Goal: Task Accomplishment & Management: Use online tool/utility

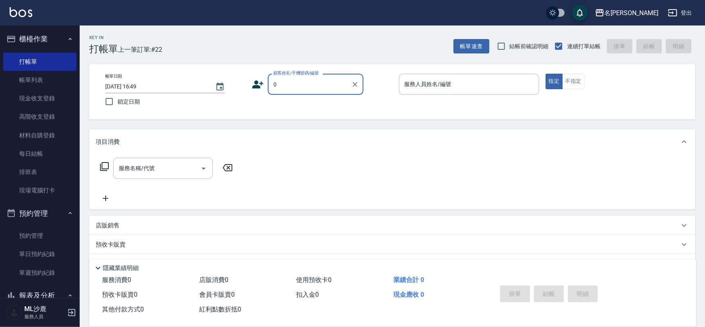
type input "無名字/0/"
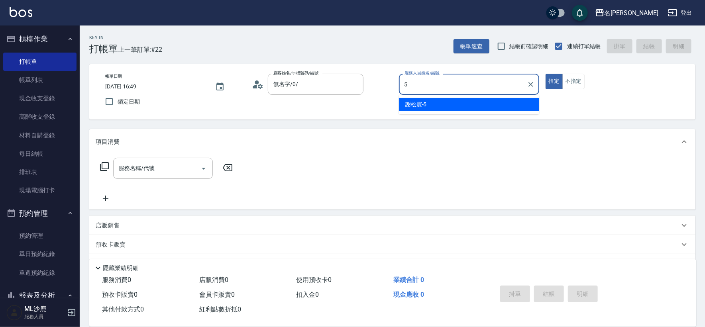
type input "[PERSON_NAME]-5"
type button "true"
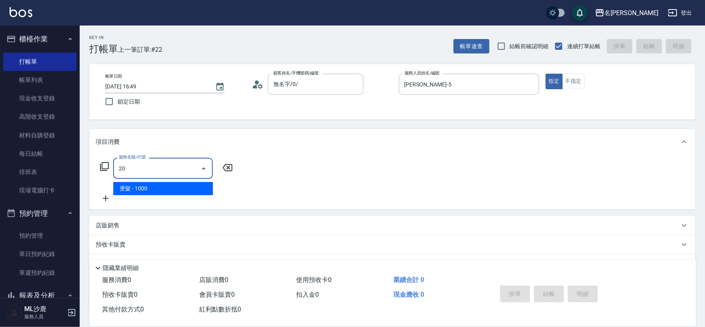
type input "2"
type input "0"
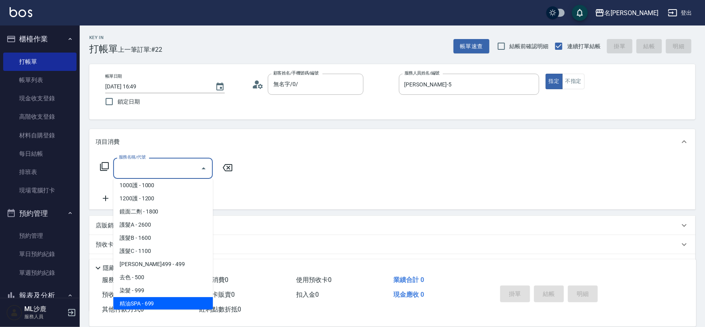
scroll to position [372, 0]
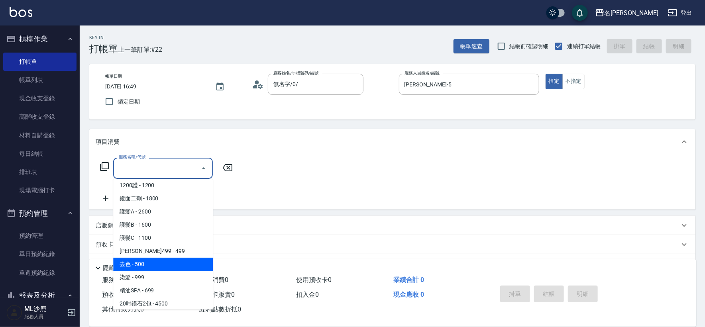
type input "去色(500)"
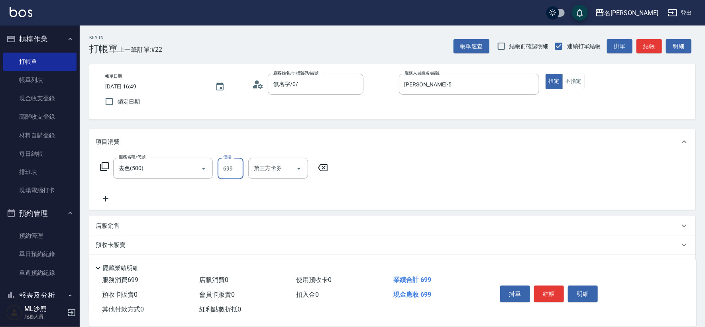
type input "699"
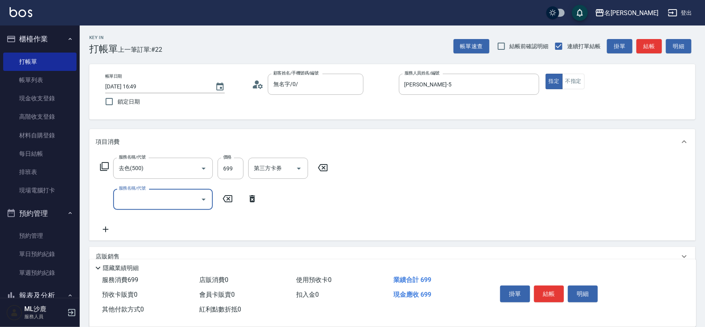
click at [327, 166] on icon at bounding box center [323, 168] width 20 height 10
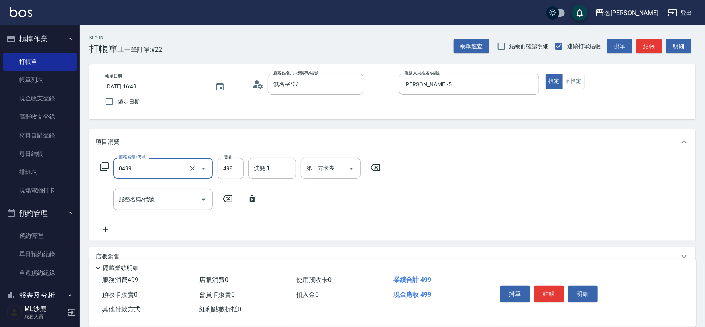
type input "[PERSON_NAME]499(0499)"
type input "699"
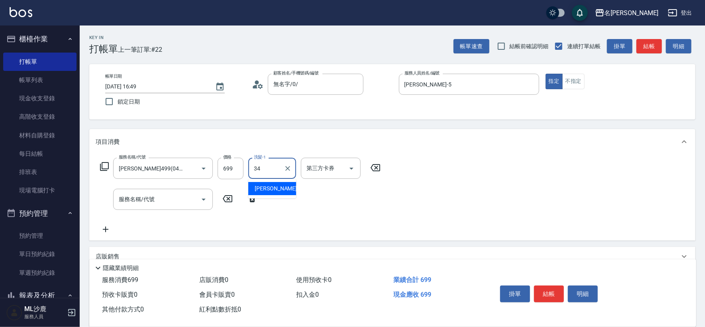
type input "[PERSON_NAME]-34"
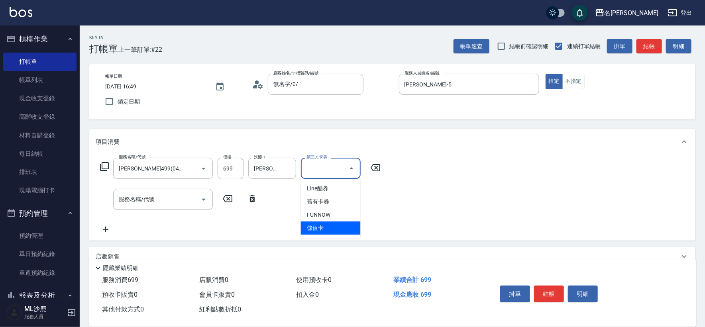
type input "儲值卡"
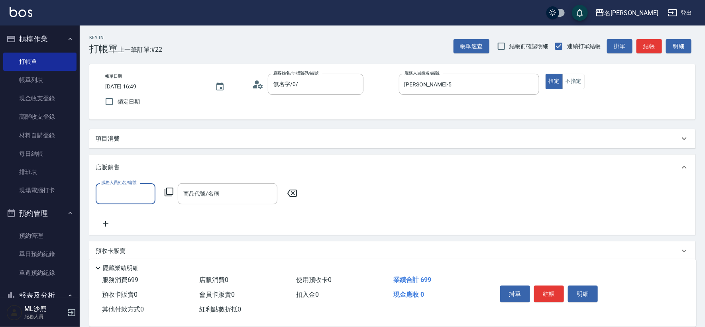
scroll to position [0, 0]
type input "[PERSON_NAME]-5"
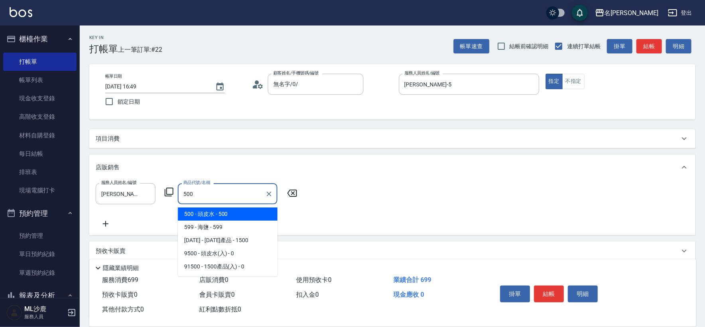
type input "頭皮水"
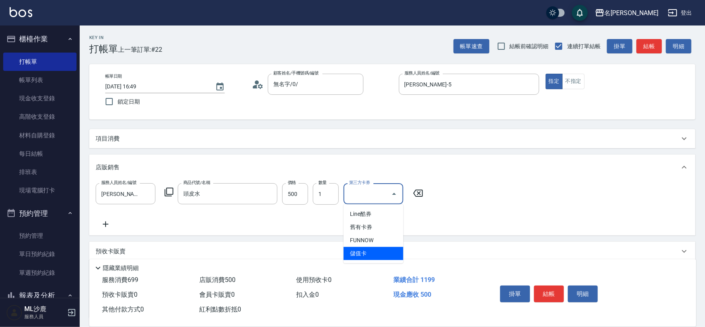
type input "儲值卡"
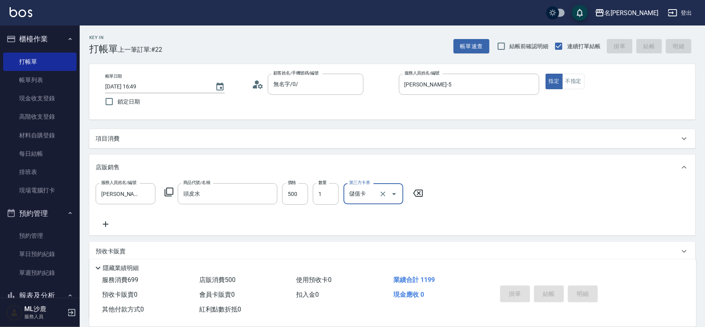
type input "[DATE] 20:16"
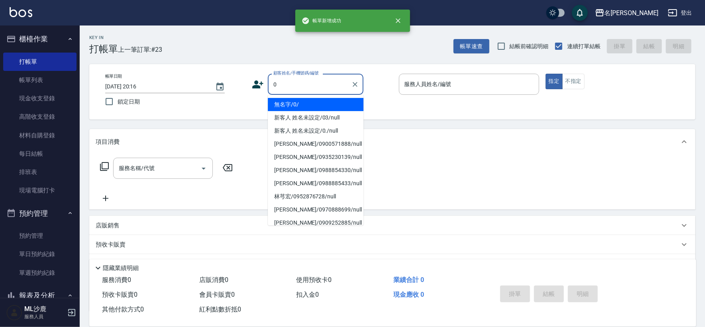
type input "無名字/0/"
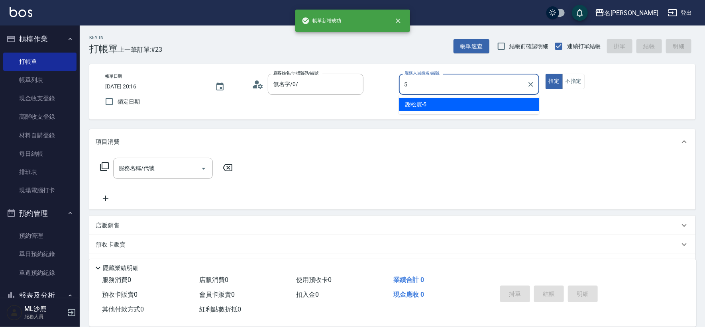
type input "[PERSON_NAME]-5"
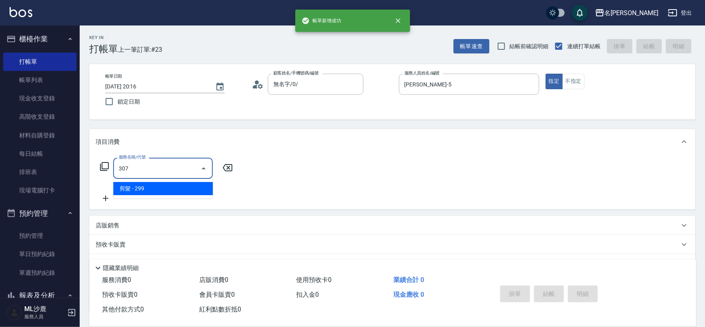
type input "剪髮(307)"
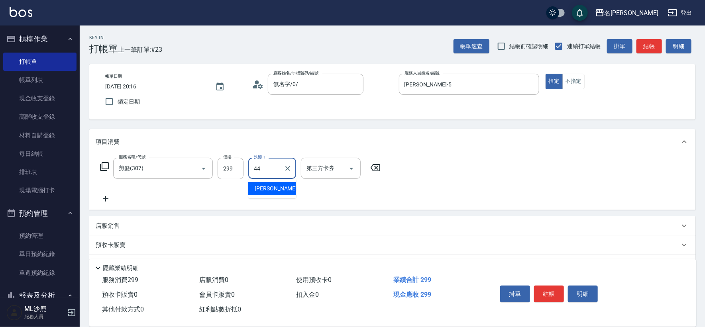
type input "[PERSON_NAME]-44"
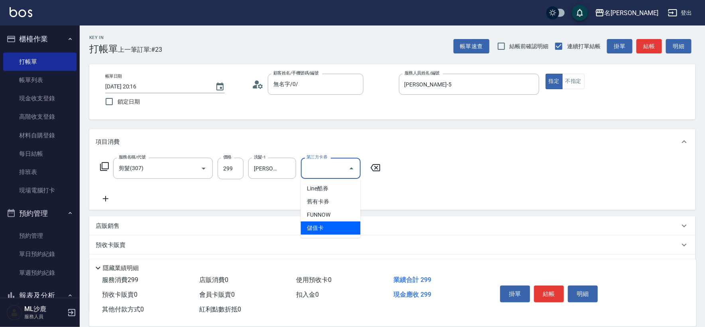
type input "儲值卡"
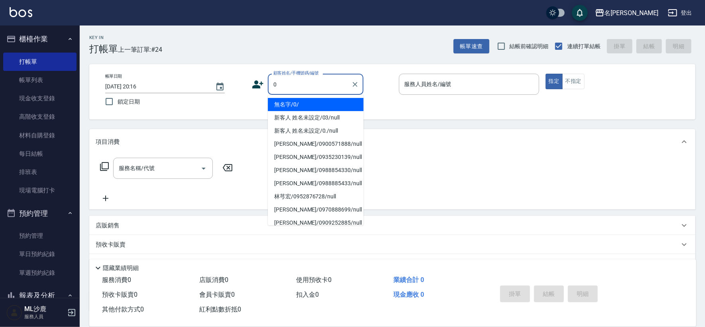
type input "無名字/0/"
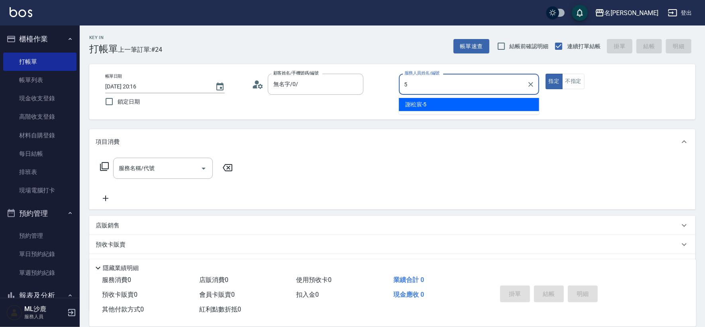
type input "[PERSON_NAME]-5"
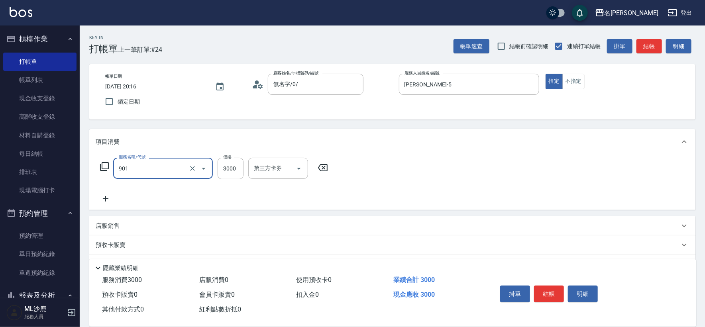
type input "儲值3000(901)"
type input "4000"
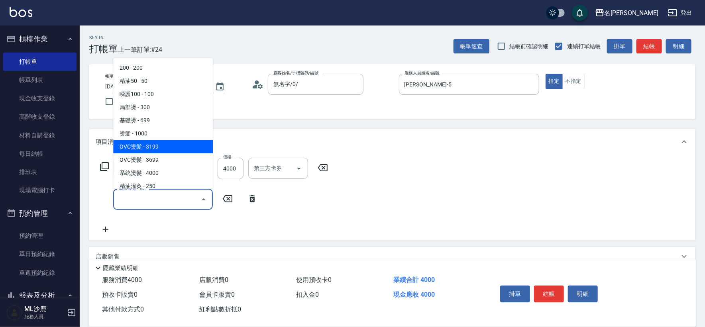
type input "OVC燙髮(203)"
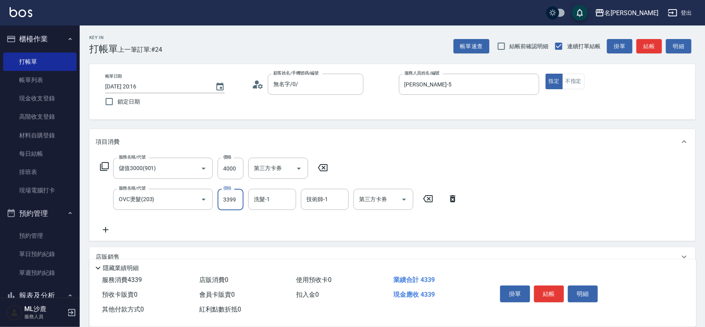
type input "3399"
type input "[PERSON_NAME]-34"
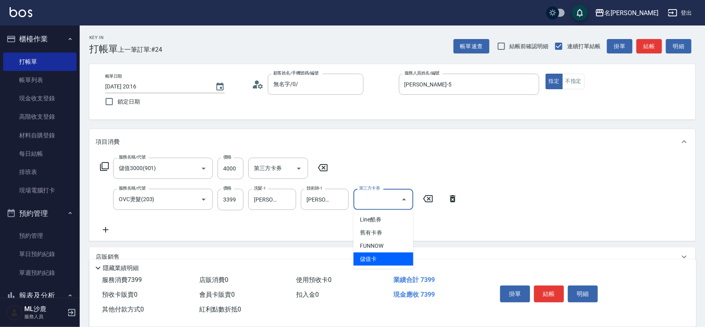
type input "儲值卡"
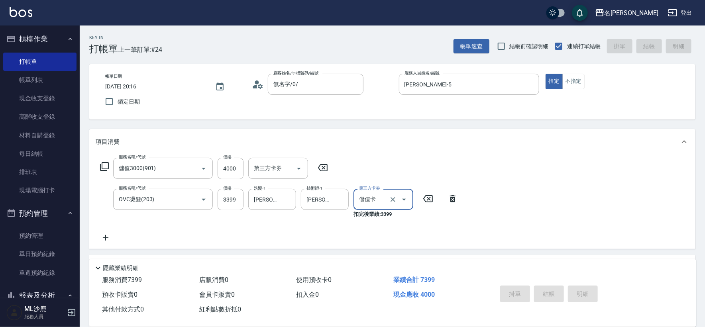
type input "[DATE] 20:17"
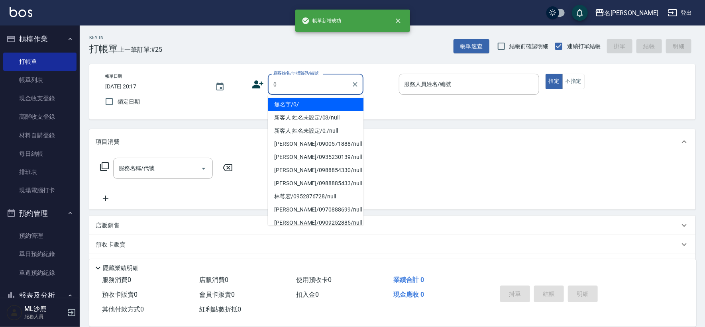
type input "無名字/0/"
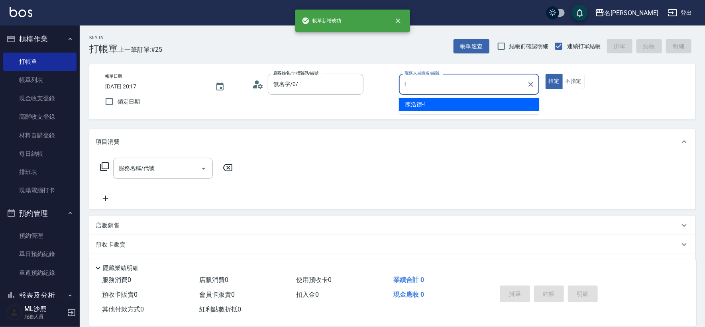
type input "[PERSON_NAME]1"
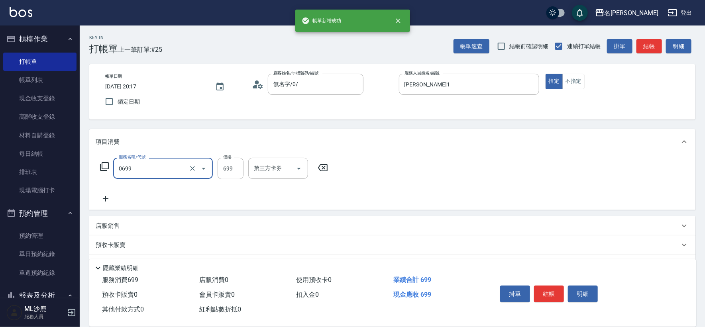
type input "精油SPA(0699)"
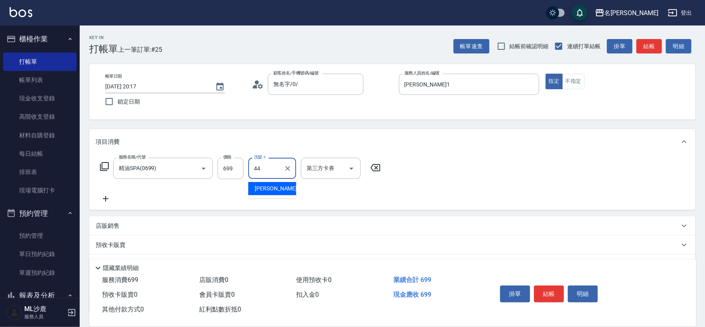
type input "[PERSON_NAME]-44"
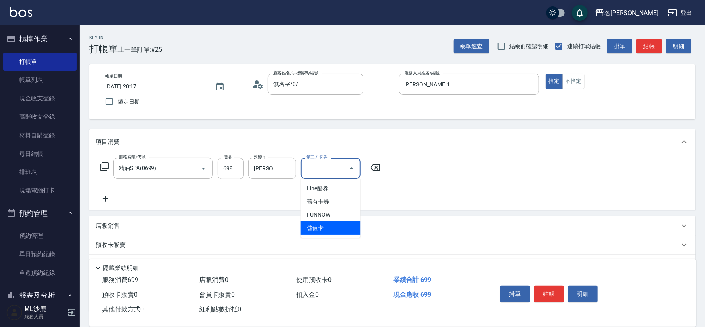
type input "儲值卡"
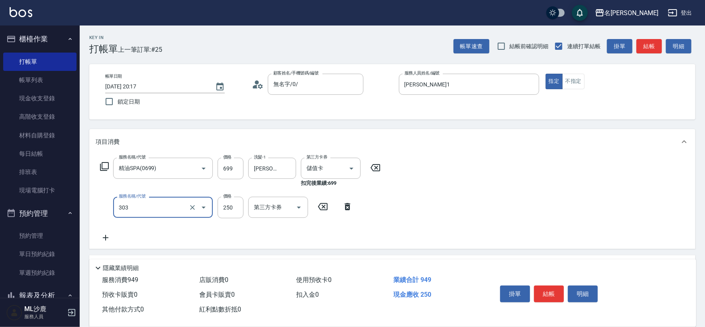
type input "剪髮(303)"
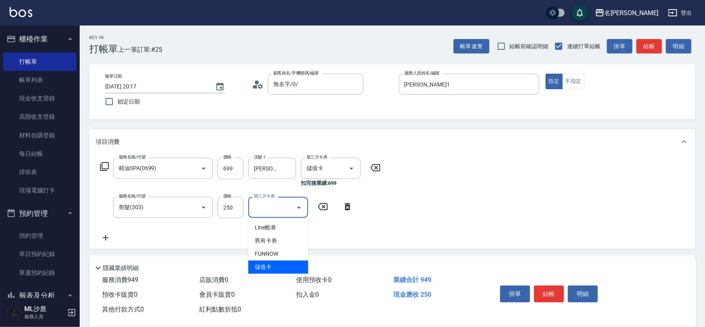
type input "儲值卡"
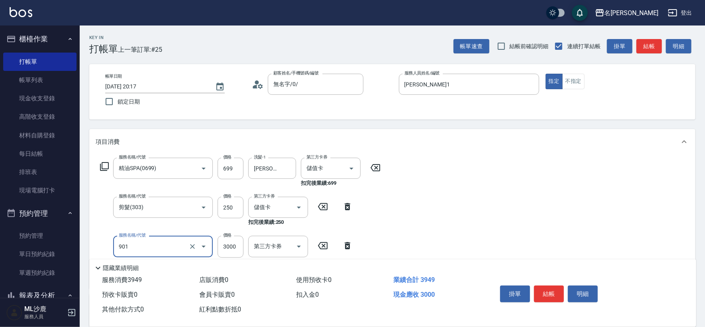
type input "儲值3000(901)"
type input "2000"
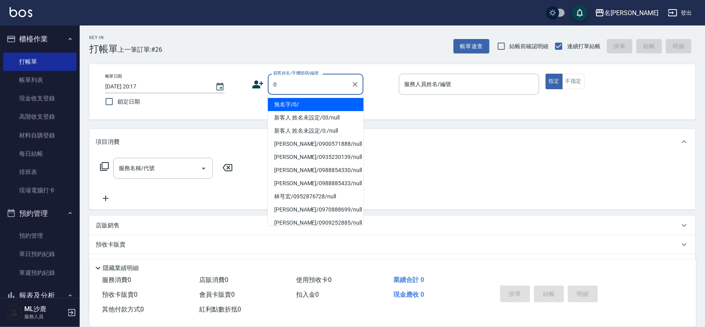
type input "無名字/0/"
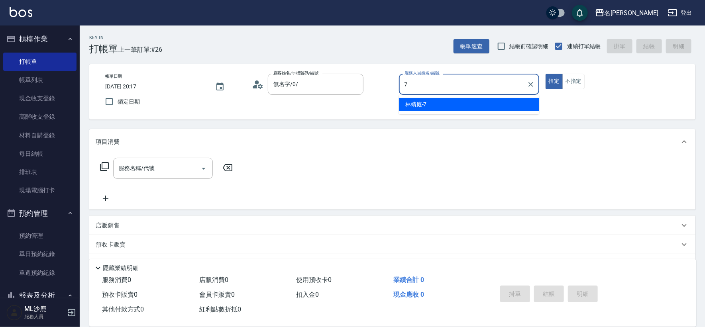
type input "[PERSON_NAME]-7"
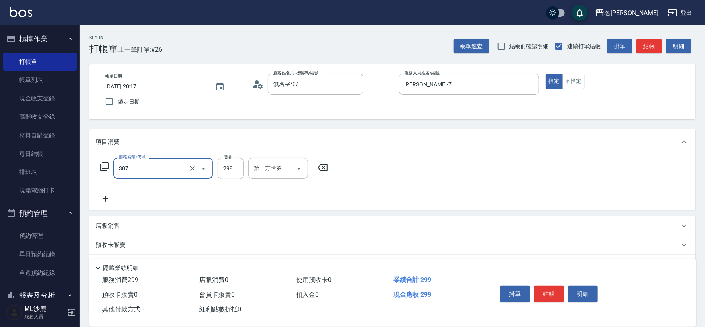
type input "剪髮(307)"
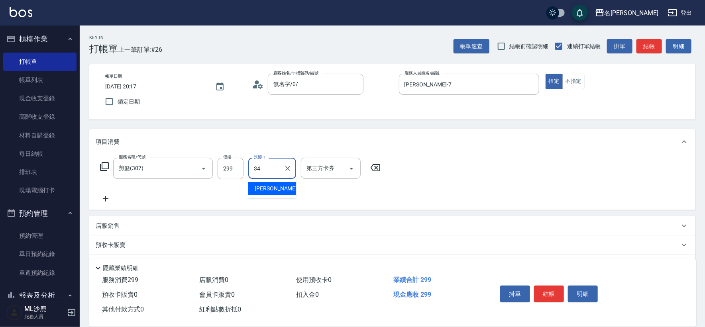
type input "[PERSON_NAME]-34"
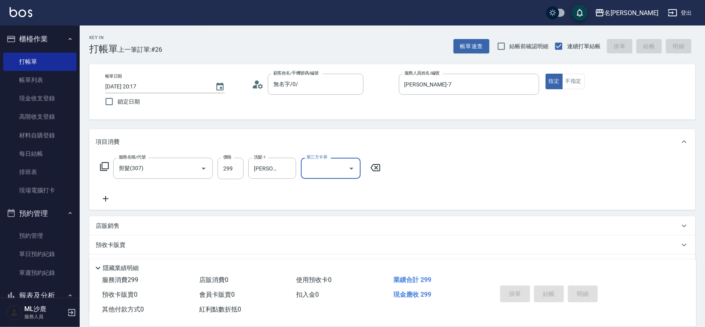
type input "[DATE] 20:18"
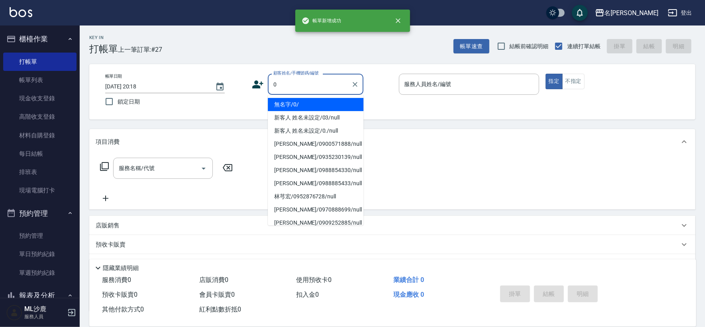
type input "無名字/0/"
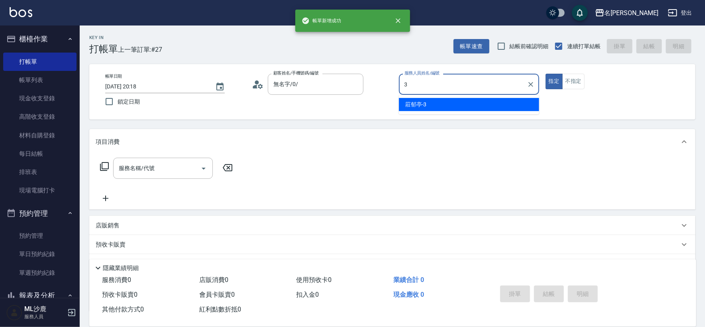
type input "[PERSON_NAME]-3"
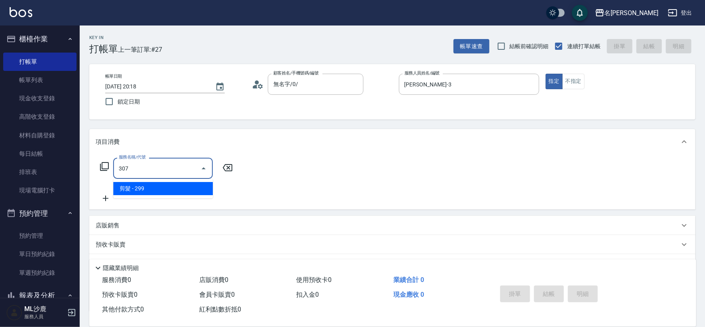
type input "剪髮(307)"
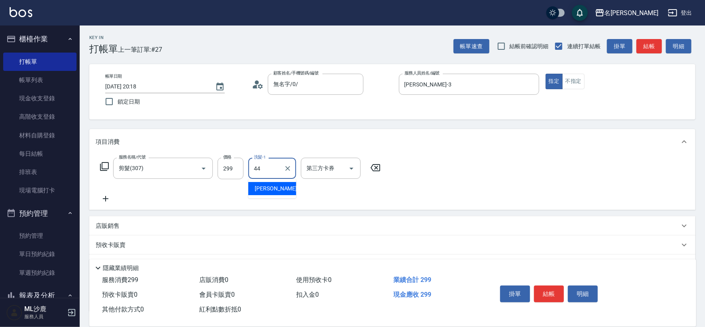
type input "[PERSON_NAME]-44"
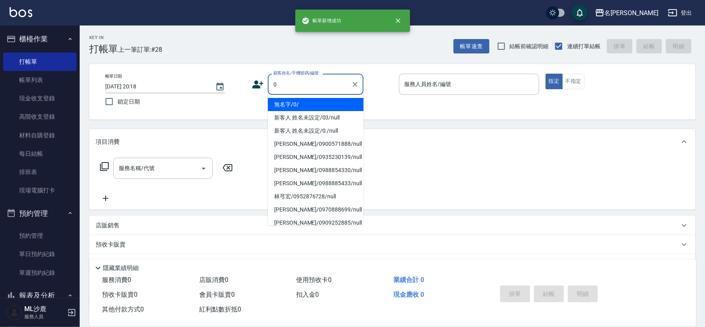
type input "無名字/0/"
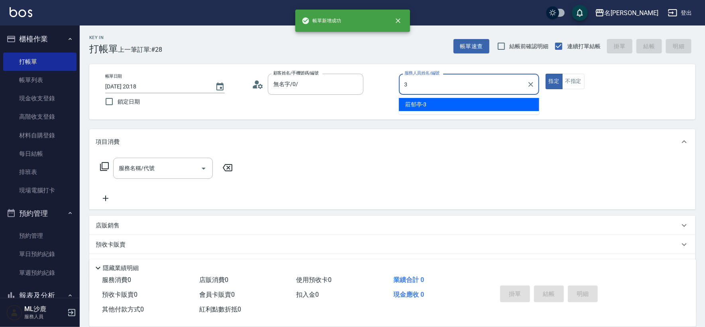
type input "[PERSON_NAME]-3"
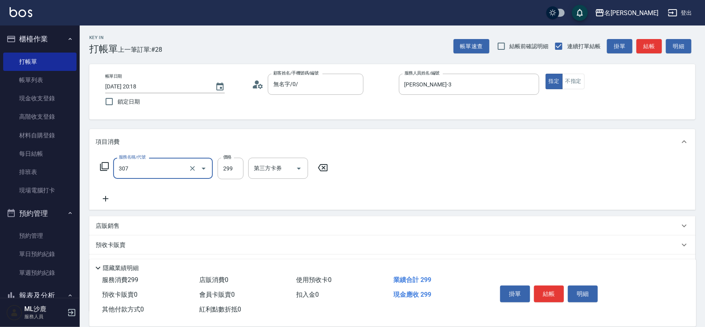
type input "剪髮(307)"
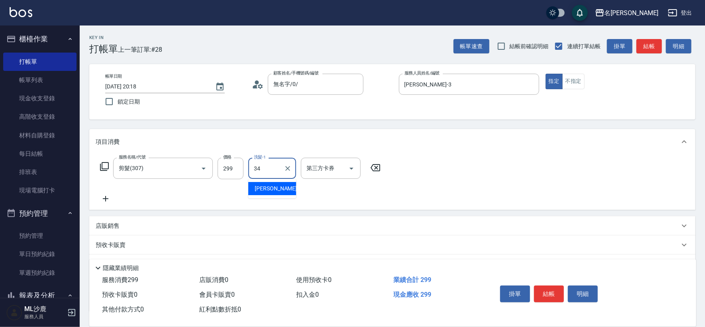
type input "3"
type input "[PERSON_NAME]-44"
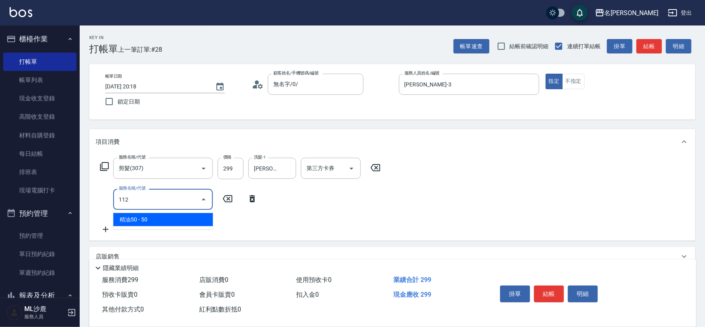
type input "精油50(112)"
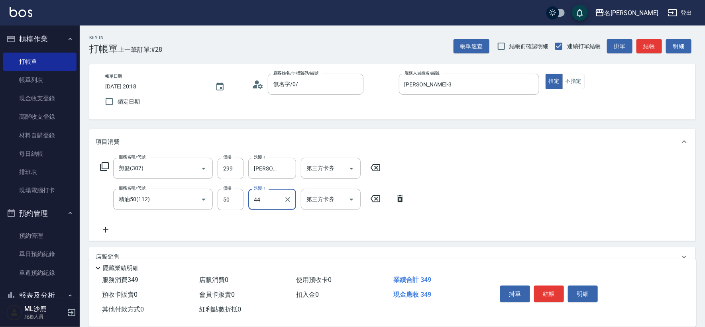
type input "[PERSON_NAME]-44"
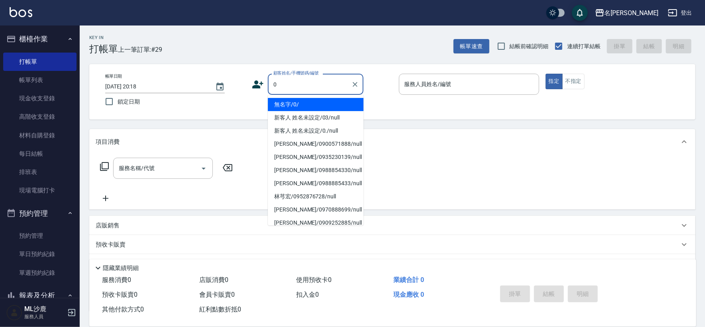
type input "無名字/0/"
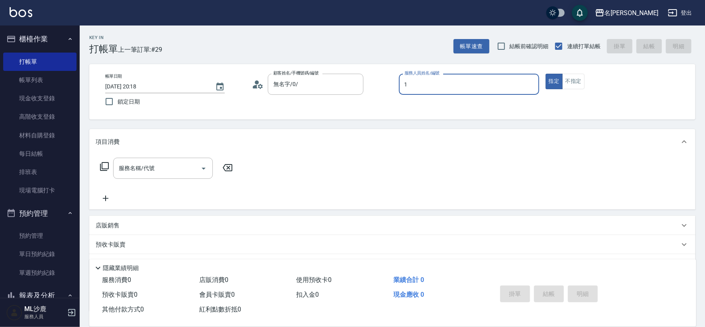
type input "[PERSON_NAME]1"
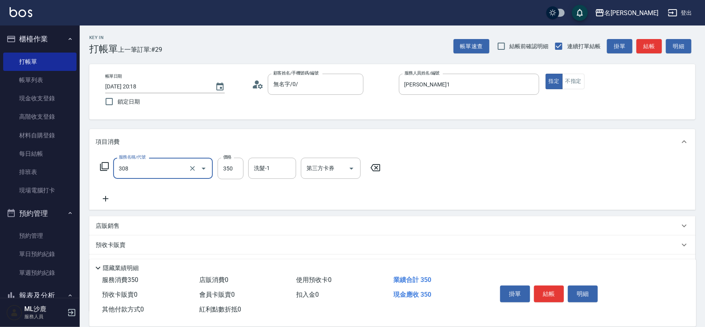
type input "洗+剪(308)"
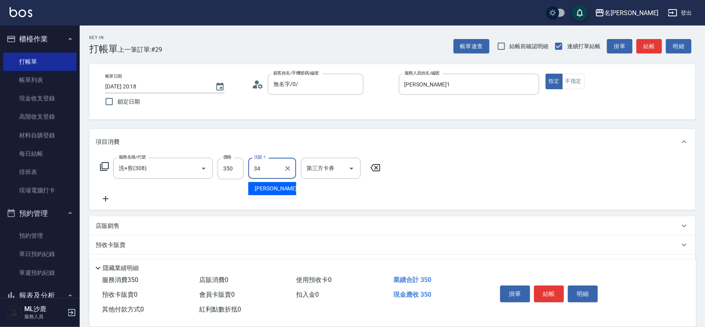
type input "[PERSON_NAME]-34"
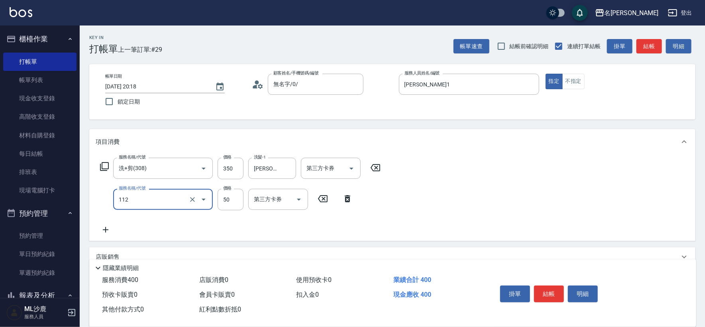
type input "精油50(112)"
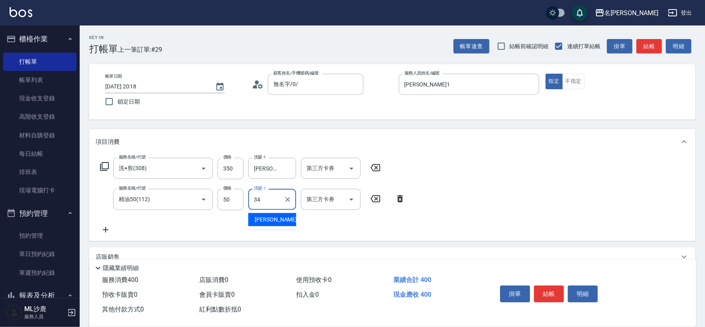
type input "[PERSON_NAME]-34"
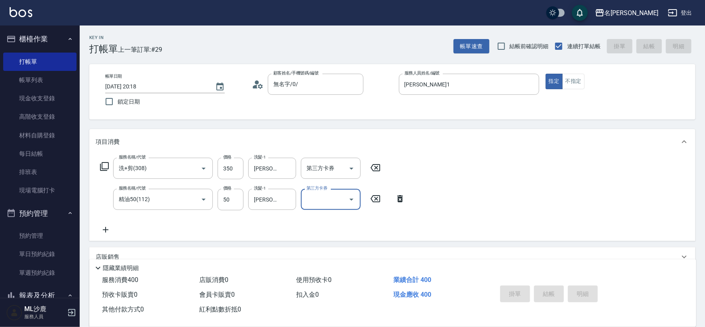
type input "[DATE] 20:20"
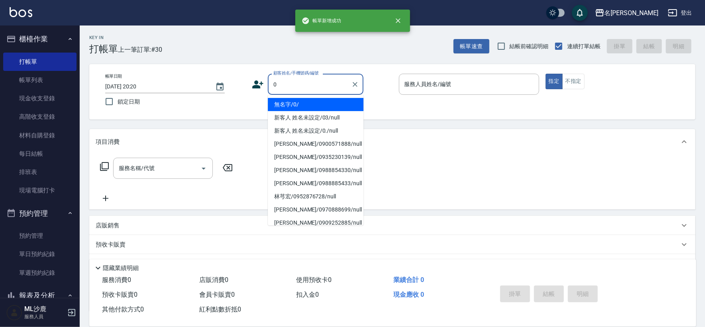
type input "無名字/0/"
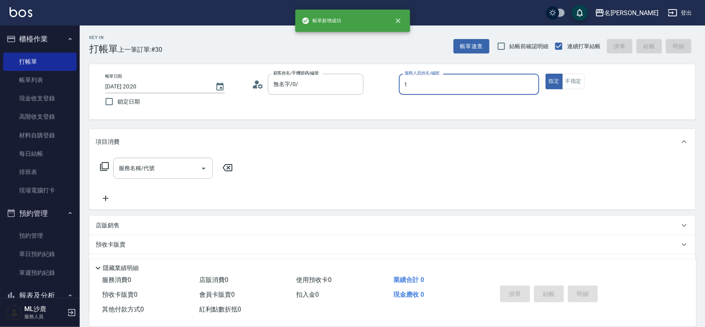
type input "[PERSON_NAME]1"
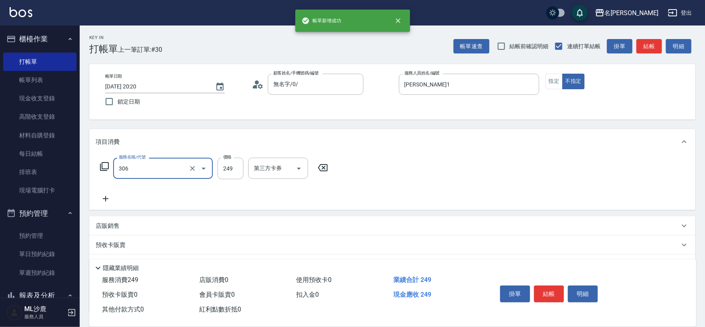
type input "剪髮(306)"
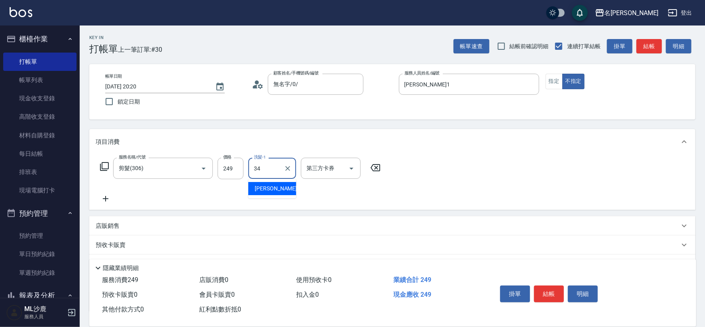
type input "[PERSON_NAME]-34"
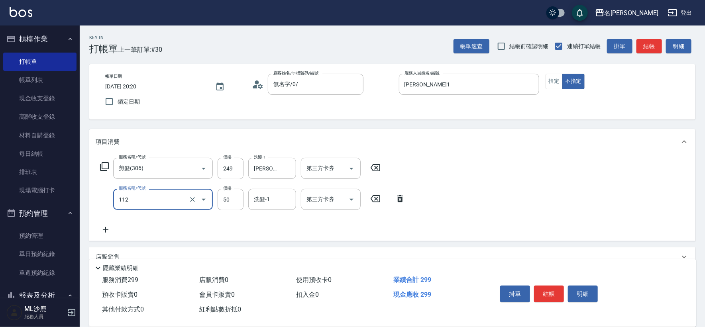
type input "精油50(112)"
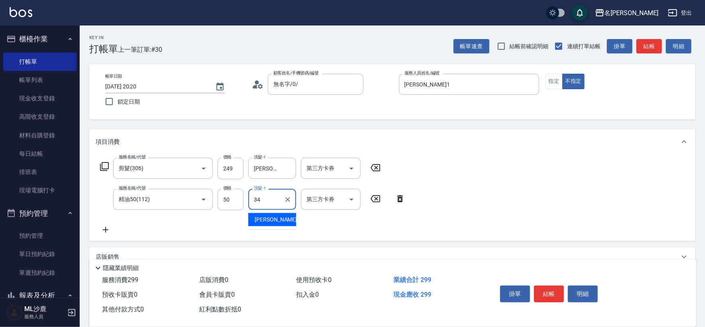
type input "[PERSON_NAME]-34"
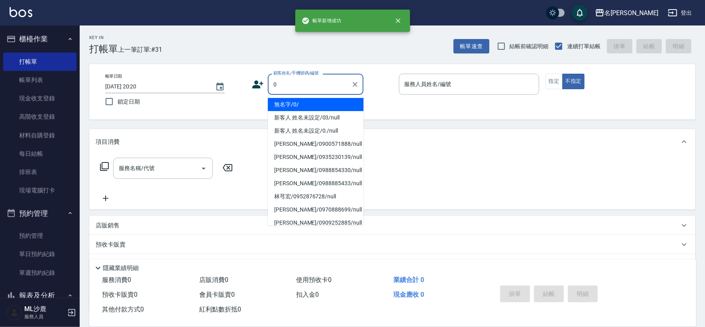
type input "無名字/0/"
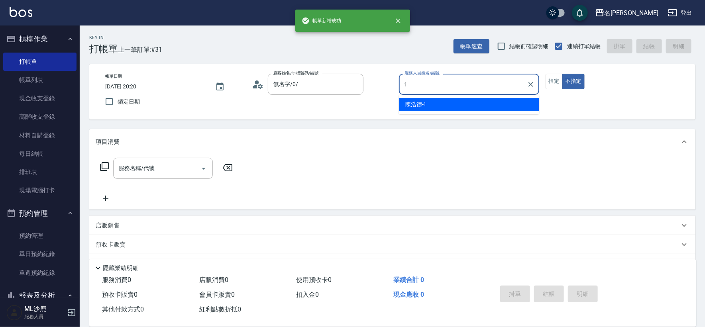
type input "[PERSON_NAME]1"
type button "false"
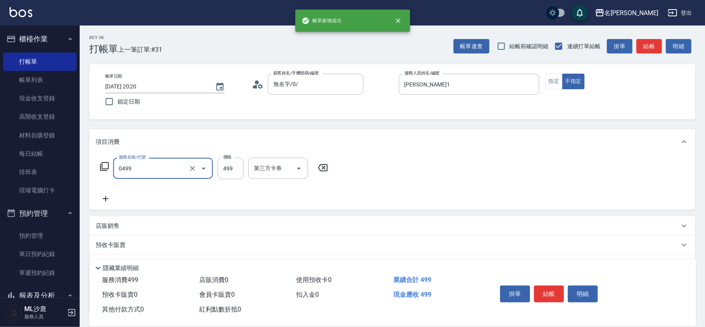
type input "[PERSON_NAME]499(0499)"
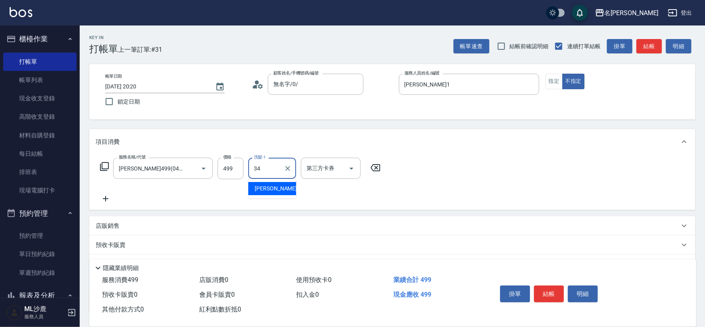
type input "[PERSON_NAME]-34"
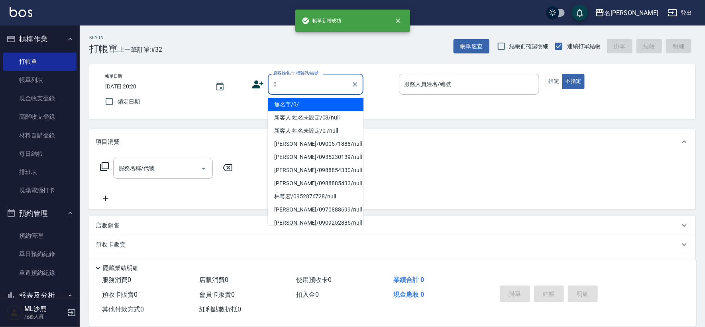
type input "無名字/0/"
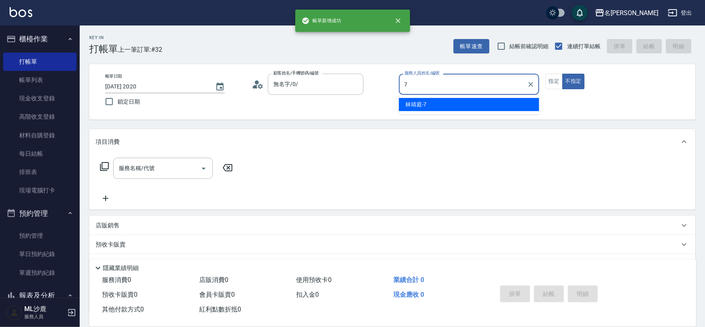
type input "[PERSON_NAME]-7"
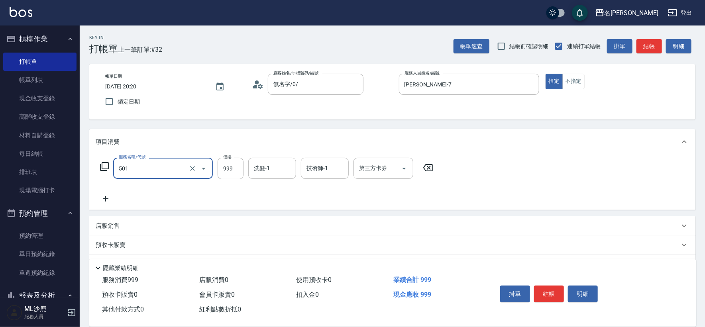
type input "染髮(501)"
type input "1600"
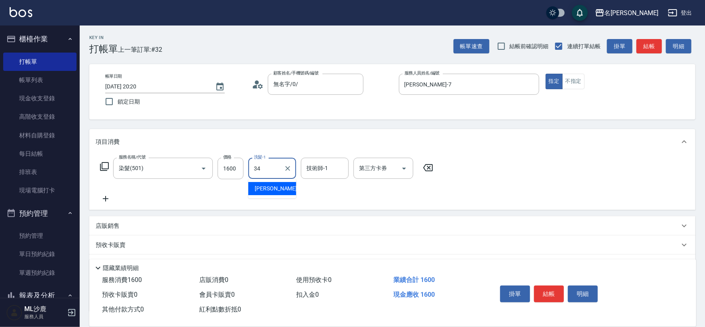
type input "[PERSON_NAME]-34"
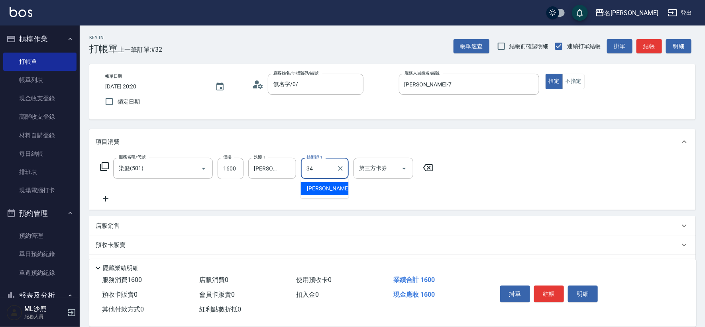
type input "[PERSON_NAME]-34"
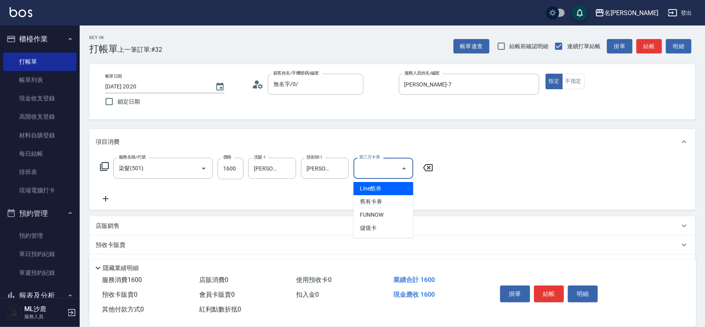
click at [106, 199] on icon at bounding box center [106, 199] width 6 height 6
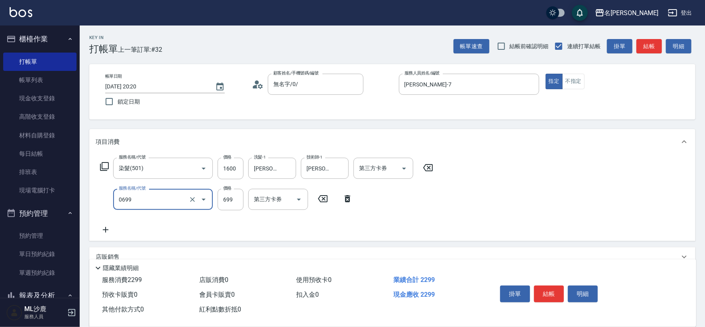
type input "精油SPA(0699)"
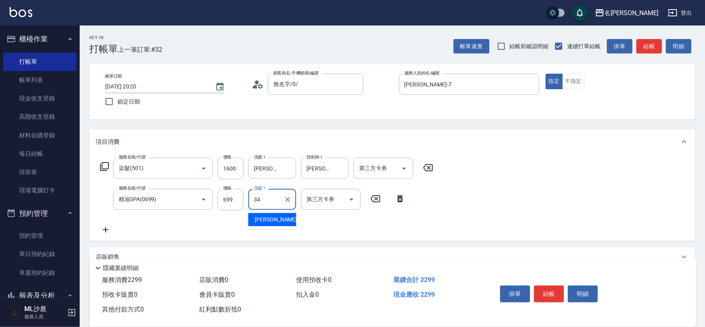
type input "[PERSON_NAME]-34"
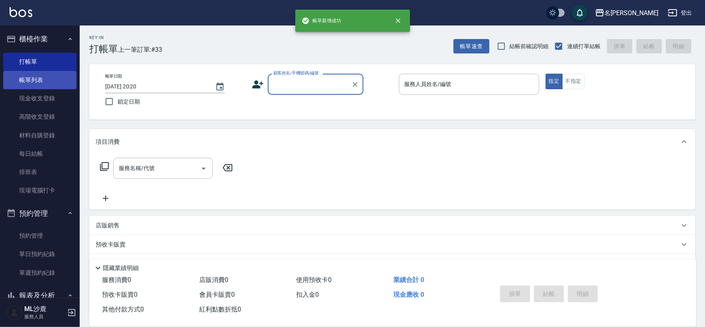
click at [54, 75] on link "帳單列表" at bounding box center [39, 80] width 73 height 18
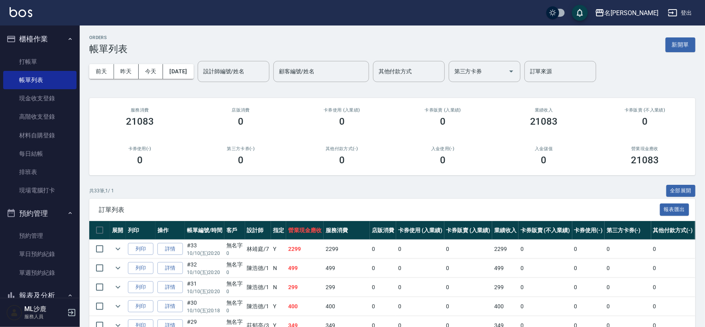
click at [169, 246] on link "詳情" at bounding box center [170, 249] width 26 height 12
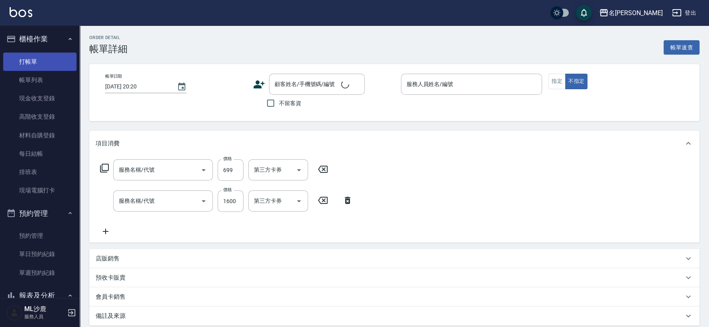
type input "[PERSON_NAME]-7"
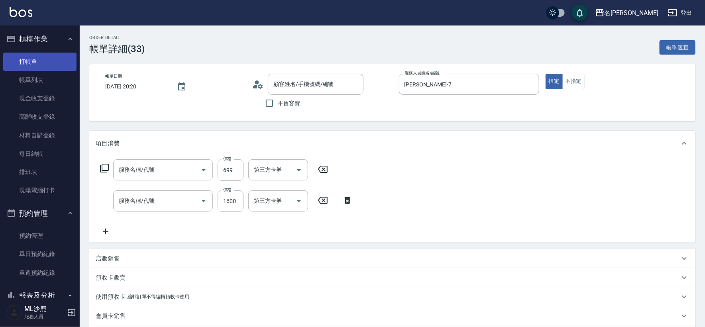
type input "精油SPA(0699)"
type input "染髮(501)"
type input "無名字/0/"
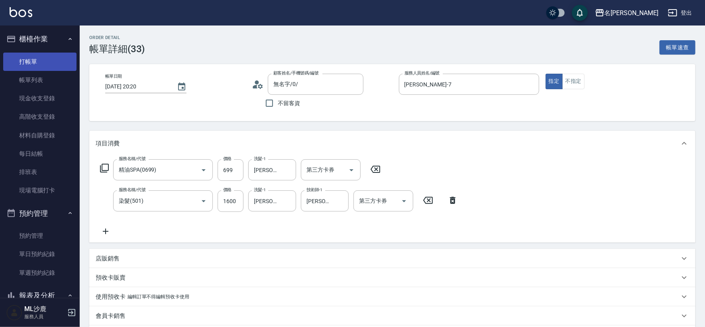
click at [35, 62] on link "打帳單" at bounding box center [39, 62] width 73 height 18
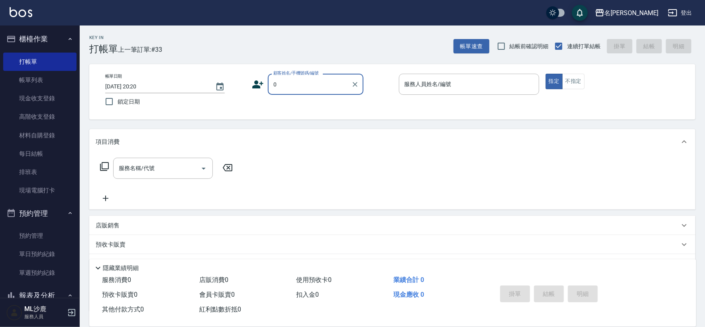
type input "無名字/0/"
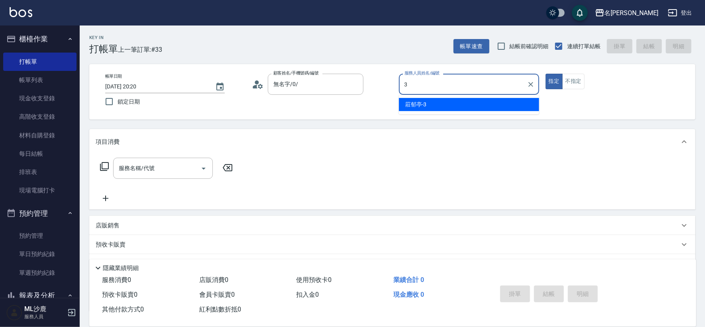
type input "[PERSON_NAME]-3"
type button "true"
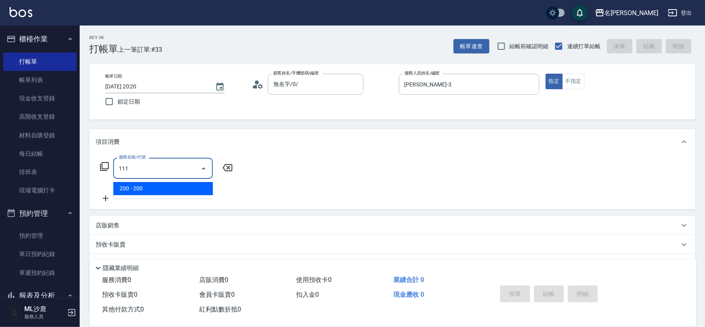
type input "200(111)"
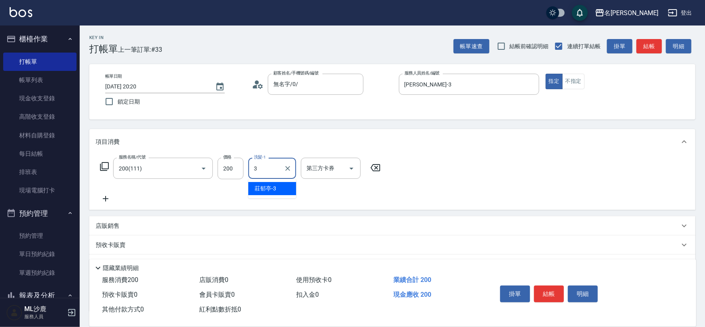
type input "[PERSON_NAME]-3"
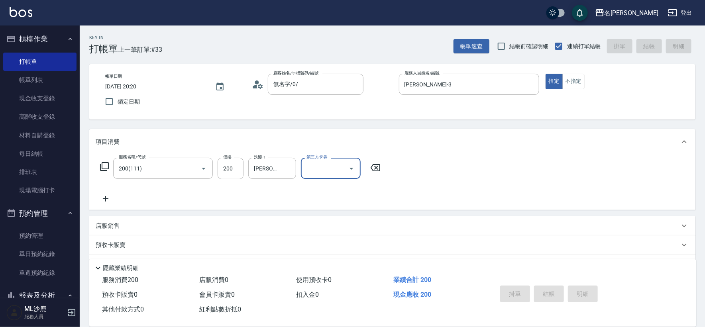
type input "[DATE] 20:21"
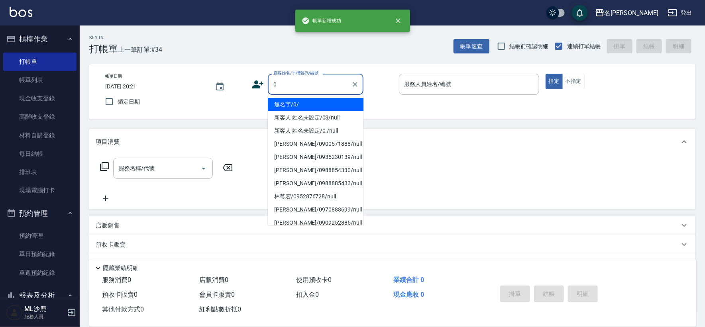
type input "無名字/0/"
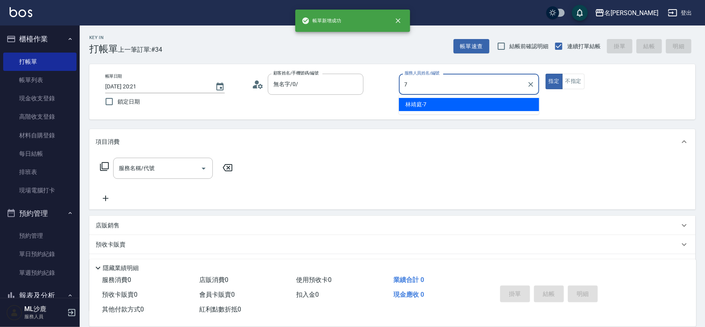
type input "[PERSON_NAME]-7"
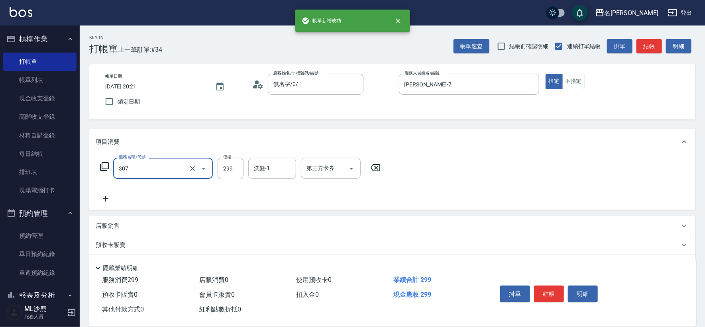
type input "剪髮(307)"
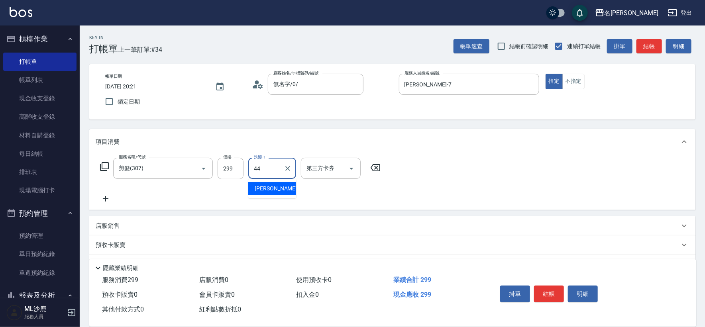
type input "[PERSON_NAME]-44"
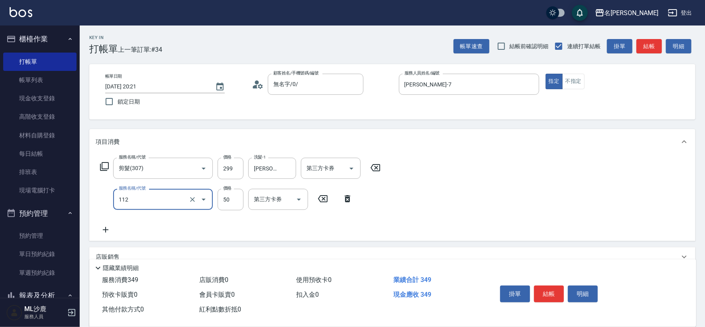
type input "精油50(112)"
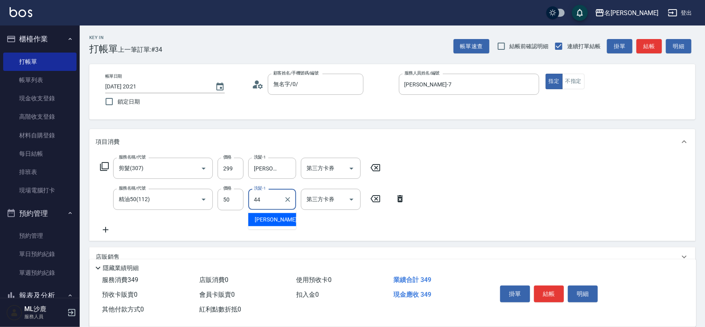
type input "[PERSON_NAME]-44"
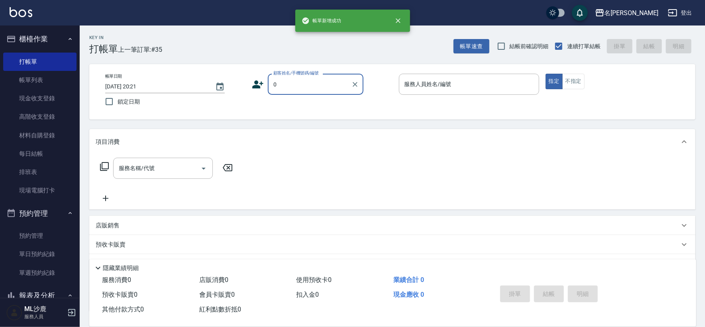
type input "無名字/0/"
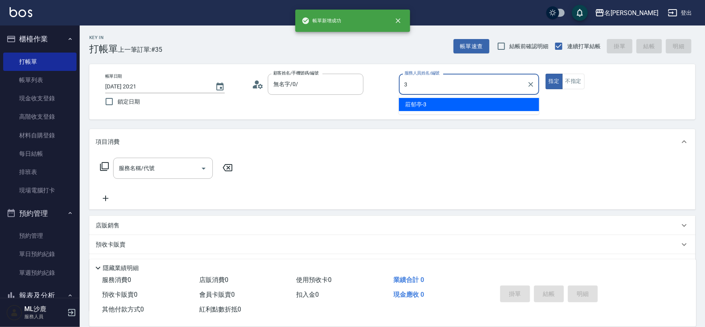
type input "[PERSON_NAME]-3"
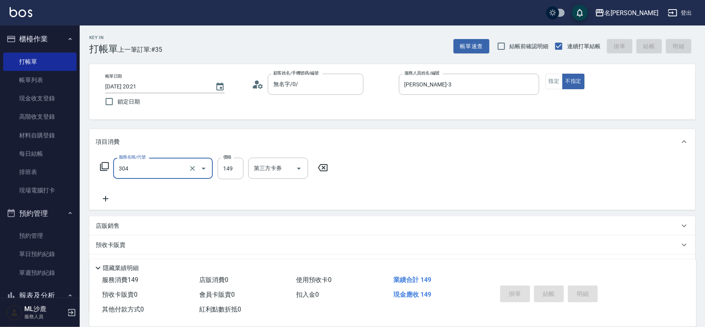
type input "304"
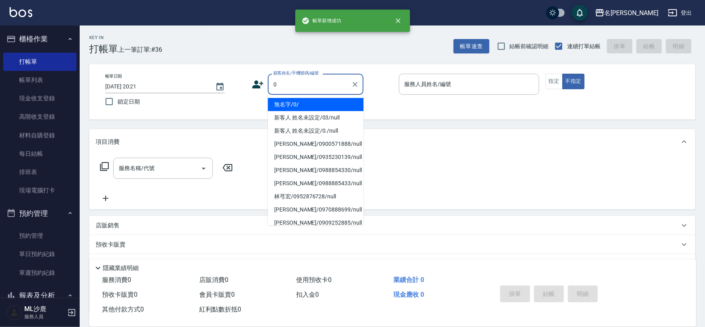
type input "無名字/0/"
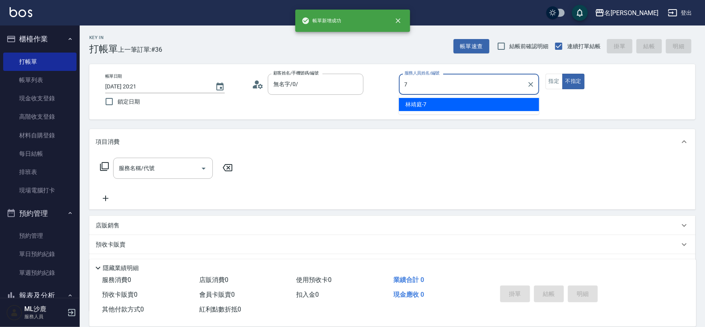
type input "[PERSON_NAME]-7"
type button "false"
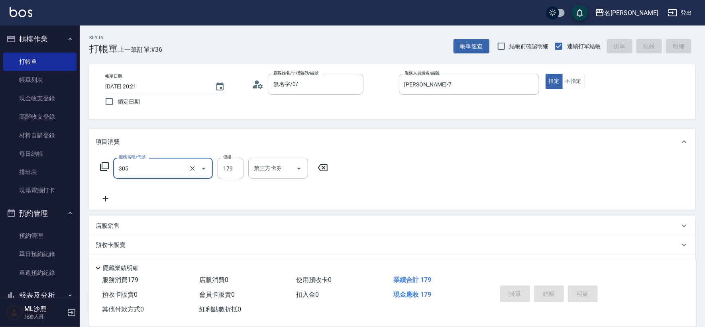
type input "305"
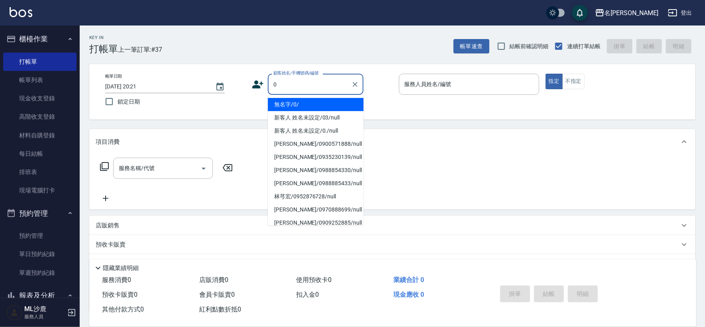
type input "無名字/0/"
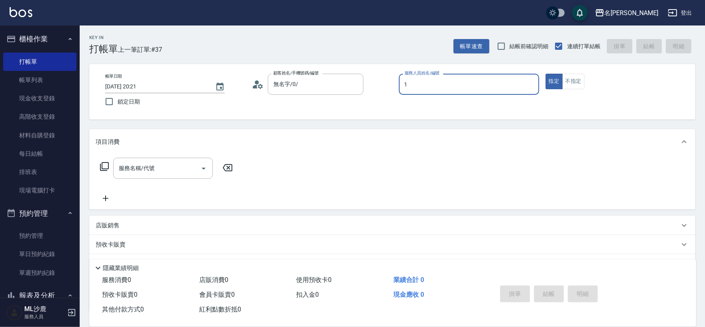
type input "[PERSON_NAME]1"
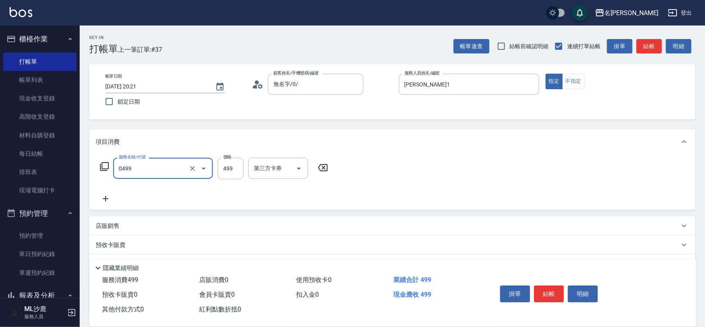
type input "[PERSON_NAME]499(0499)"
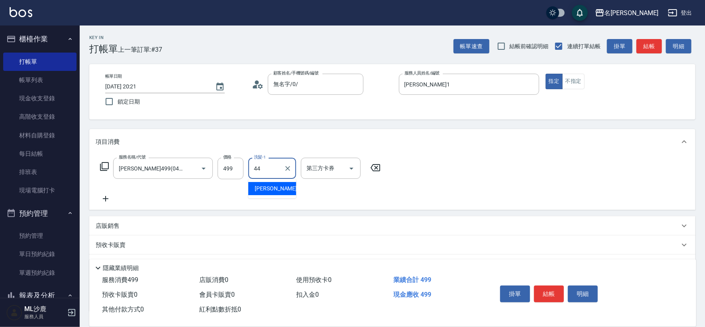
type input "[PERSON_NAME]-44"
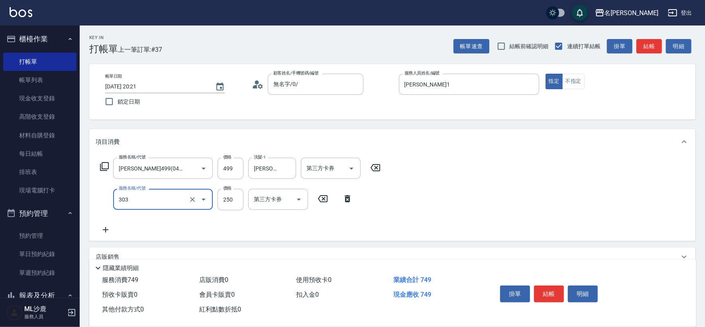
type input "剪髮(303)"
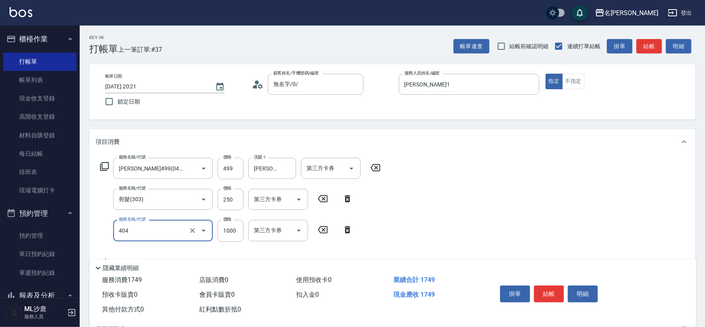
type input "1000護(404)"
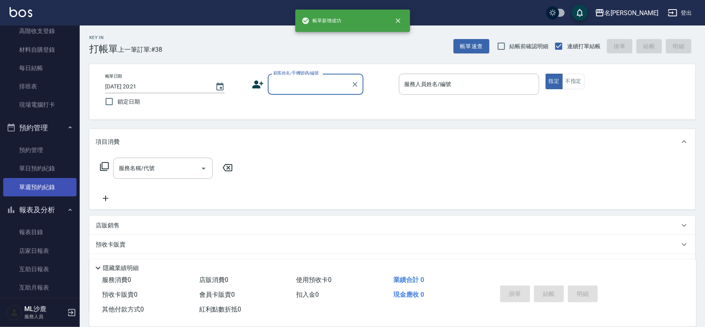
scroll to position [133, 0]
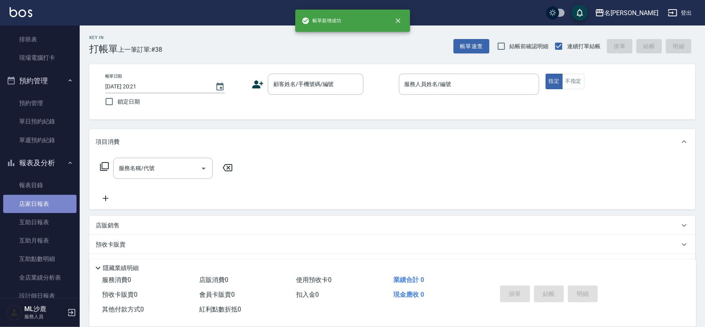
click at [42, 203] on link "店家日報表" at bounding box center [39, 204] width 73 height 18
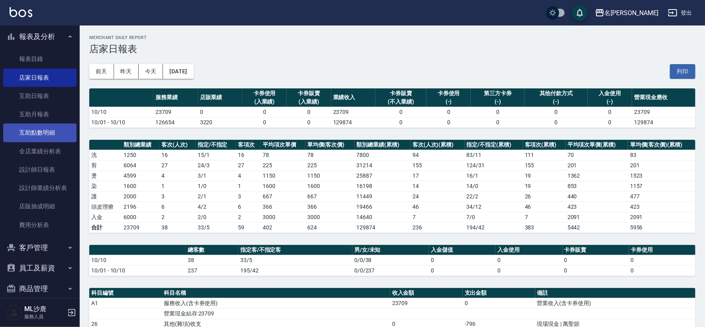
scroll to position [266, 0]
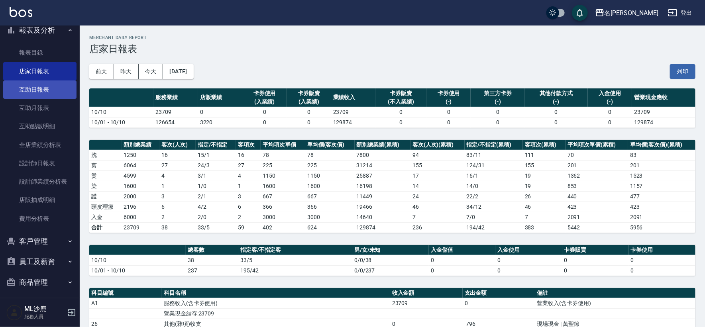
click at [45, 93] on link "互助日報表" at bounding box center [39, 90] width 73 height 18
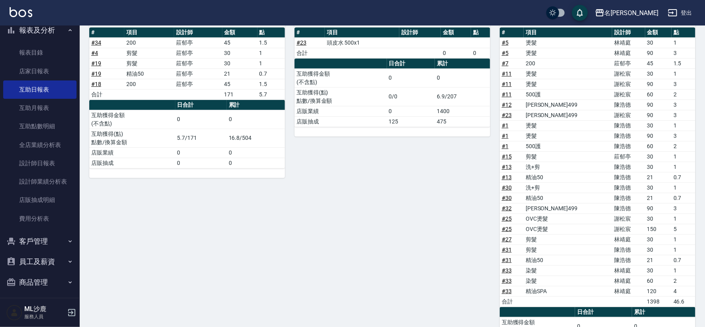
scroll to position [89, 0]
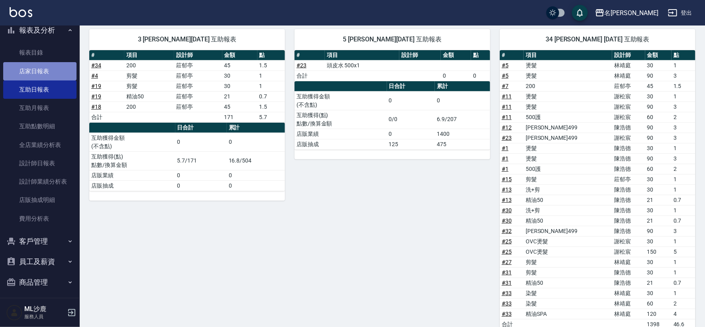
click at [41, 67] on link "店家日報表" at bounding box center [39, 71] width 73 height 18
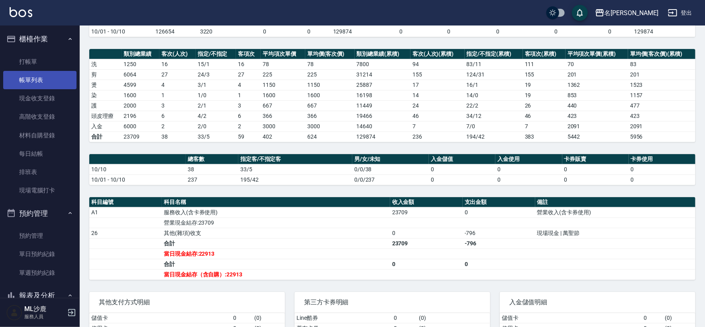
scroll to position [47, 0]
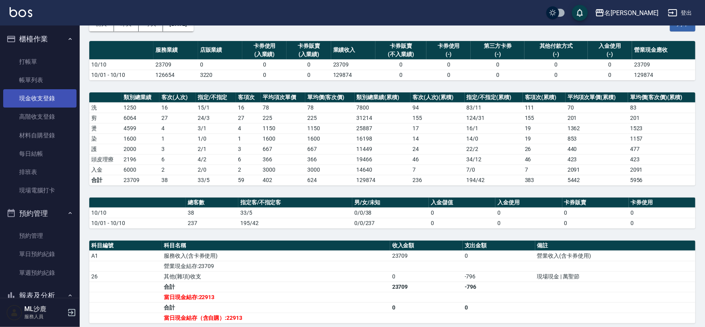
click at [41, 93] on link "現金收支登錄" at bounding box center [39, 98] width 73 height 18
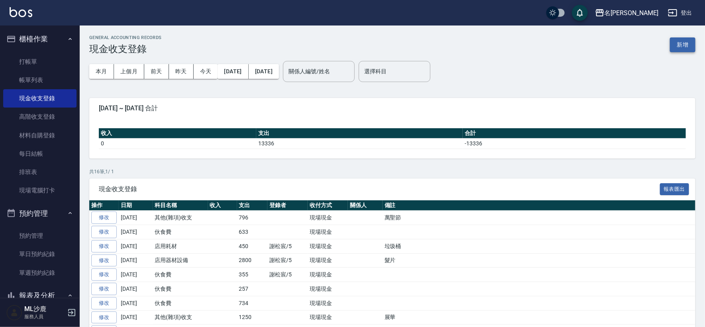
click at [679, 44] on button "新增" at bounding box center [683, 44] width 26 height 15
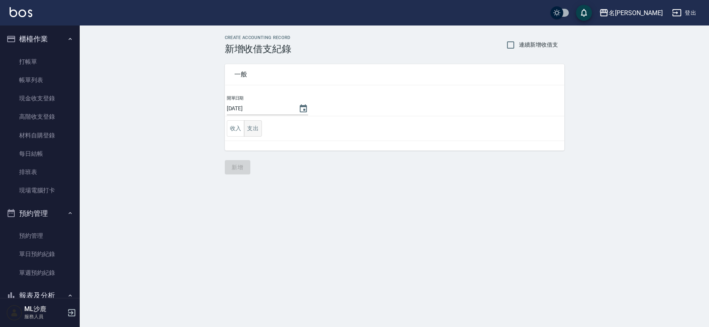
click at [248, 132] on button "支出" at bounding box center [253, 128] width 18 height 16
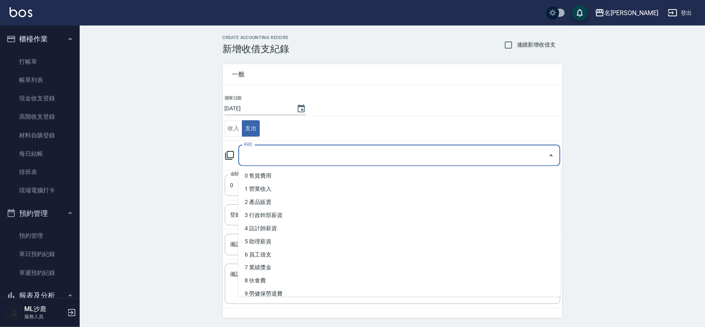
click at [263, 151] on input "科目" at bounding box center [393, 156] width 303 height 14
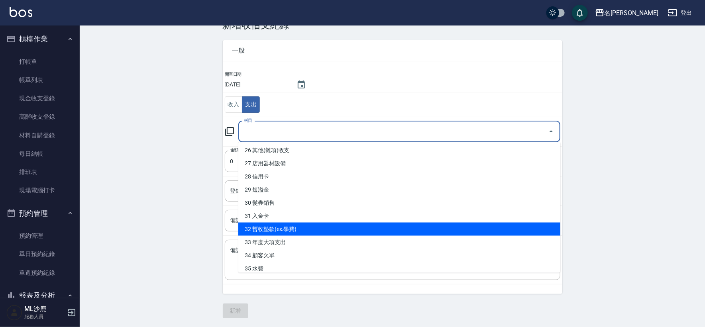
scroll to position [331, 0]
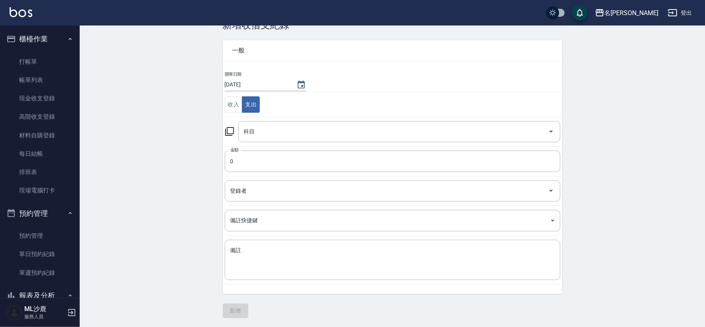
click at [164, 159] on div "CREATE ACCOUNTING RECORD 新增收借支紀錄 連續新增收借支 一般 開單日期 [DATE] 收入 支出 科目 科目 金額 0 金額 登錄者…" at bounding box center [393, 165] width 626 height 327
click at [39, 59] on link "打帳單" at bounding box center [39, 62] width 73 height 18
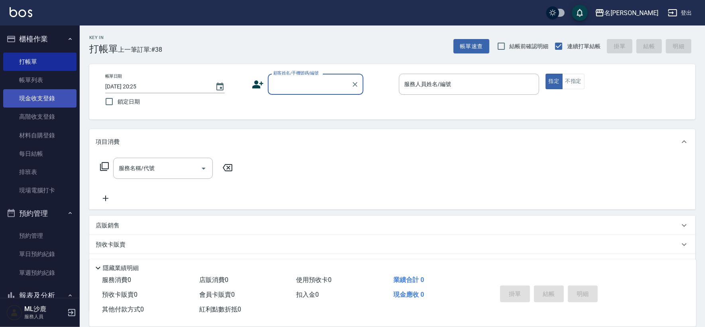
click at [40, 97] on link "現金收支登錄" at bounding box center [39, 98] width 73 height 18
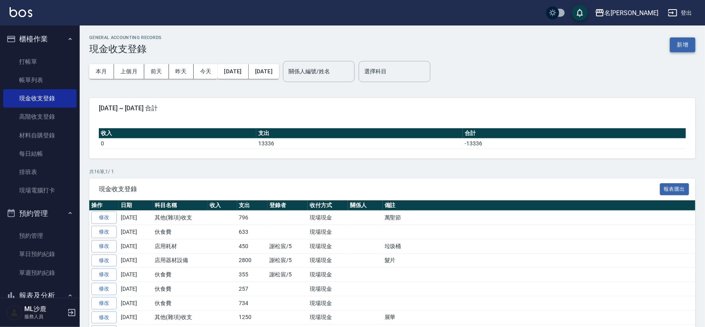
click at [673, 44] on button "新增" at bounding box center [683, 44] width 26 height 15
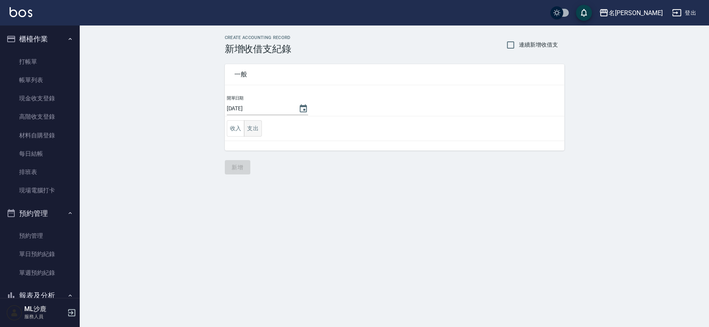
click at [254, 132] on button "支出" at bounding box center [253, 128] width 18 height 16
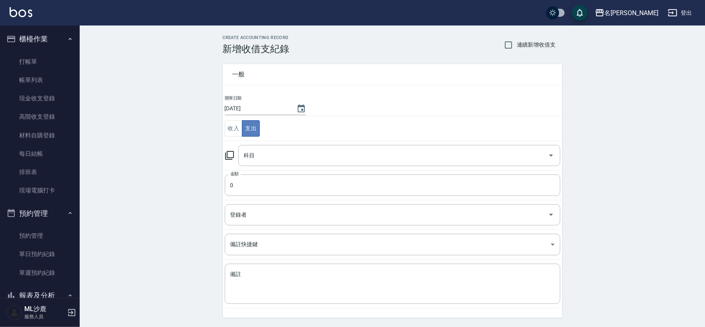
click at [254, 132] on button "支出" at bounding box center [251, 128] width 18 height 16
click at [268, 163] on div "科目" at bounding box center [399, 155] width 322 height 21
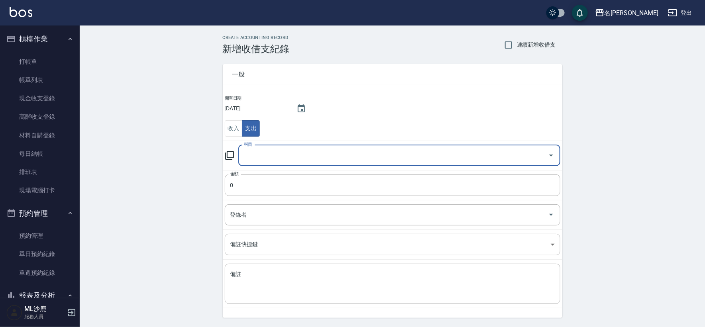
click at [274, 157] on input "科目" at bounding box center [393, 156] width 303 height 14
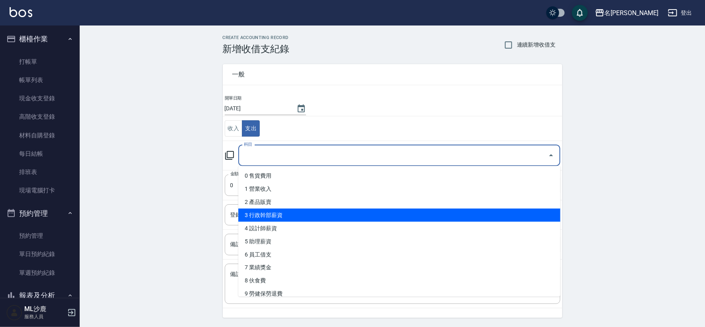
scroll to position [89, 0]
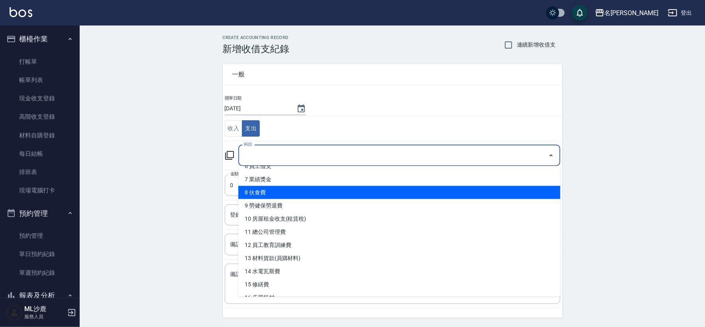
click at [304, 196] on li "8 伙食費" at bounding box center [399, 192] width 322 height 13
type input "8 伙食費"
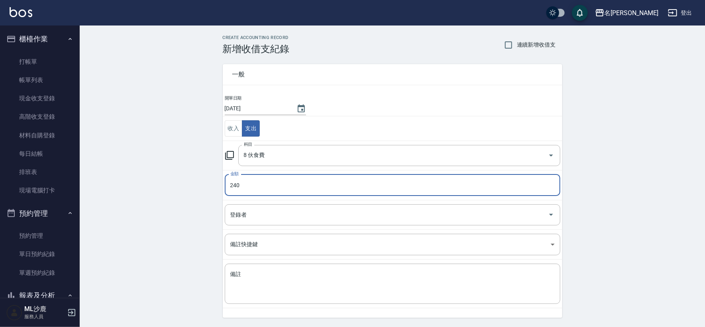
click at [301, 178] on input "240" at bounding box center [393, 186] width 336 height 22
click at [300, 178] on input "240" at bounding box center [393, 186] width 336 height 22
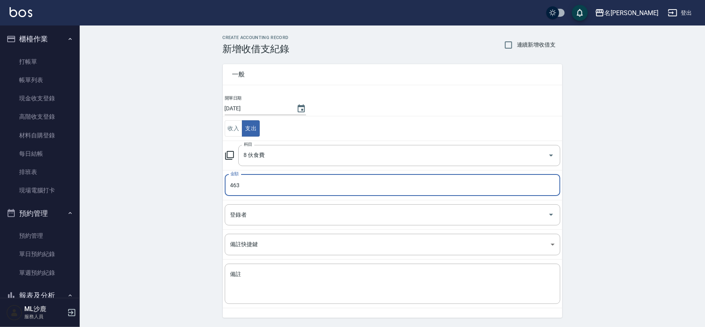
type input "463"
click at [218, 166] on div "一般 開單日期 [DATE] 收入 支出 科目 8 伙食費 科目 金額 463 金額 登錄者 登錄者 備註快捷鍵 ​ 備註快捷鍵 備註 x 備註" at bounding box center [387, 187] width 349 height 264
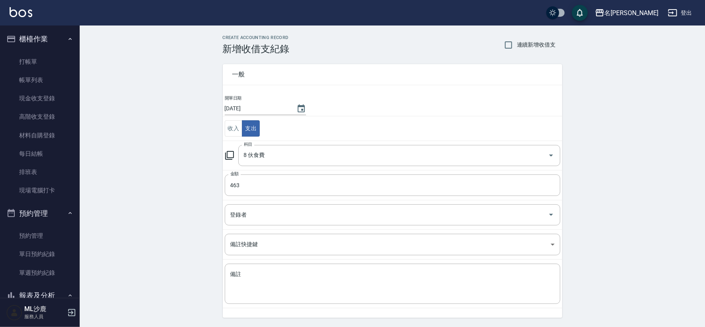
scroll to position [24, 0]
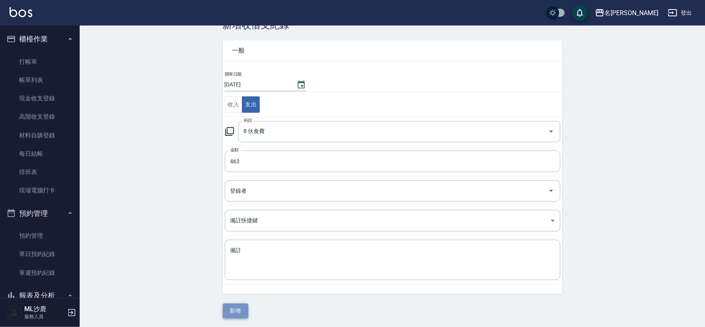
click at [235, 309] on button "新增" at bounding box center [236, 311] width 26 height 15
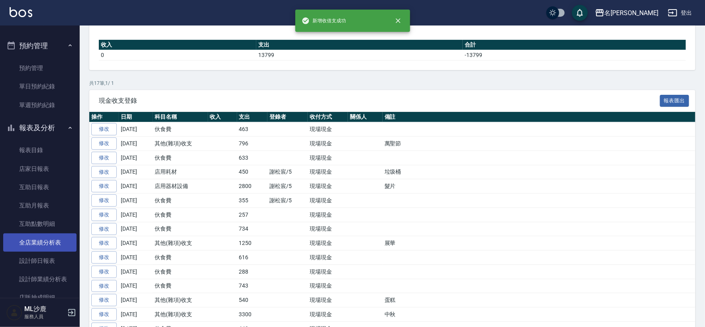
scroll to position [177, 0]
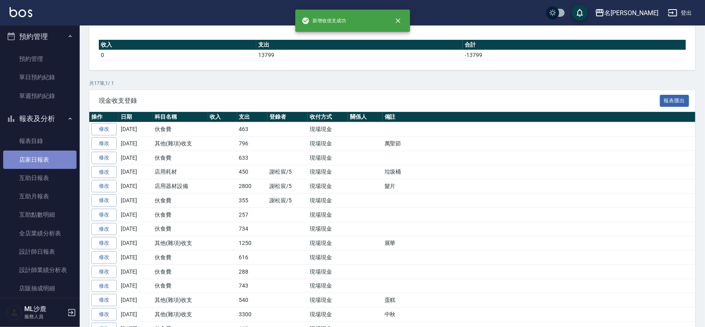
click at [47, 165] on link "店家日報表" at bounding box center [39, 160] width 73 height 18
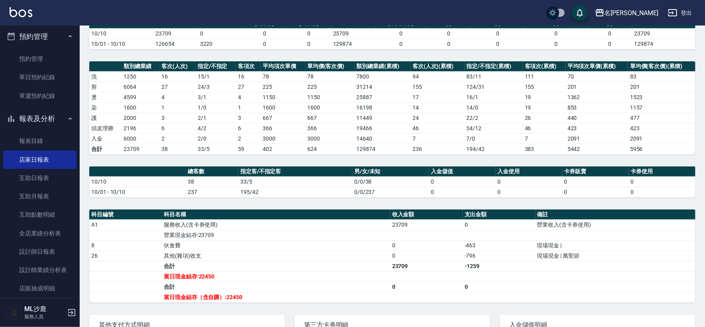
scroll to position [58, 0]
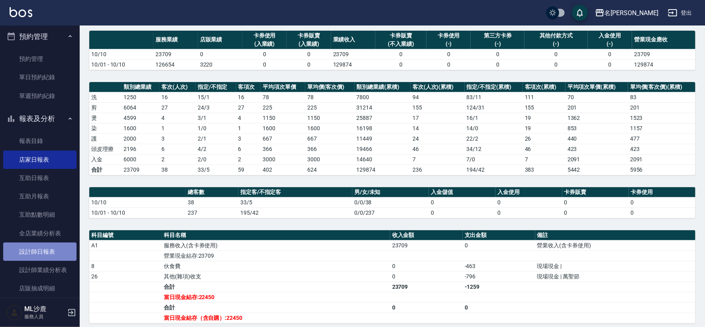
drag, startPoint x: 47, startPoint y: 256, endPoint x: 141, endPoint y: 182, distance: 118.7
click at [47, 256] on link "設計師日報表" at bounding box center [39, 252] width 73 height 18
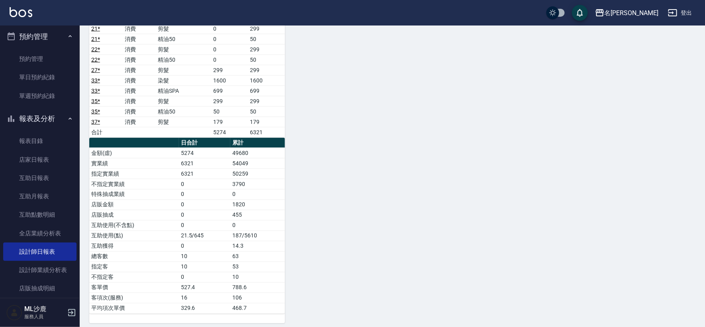
scroll to position [606, 0]
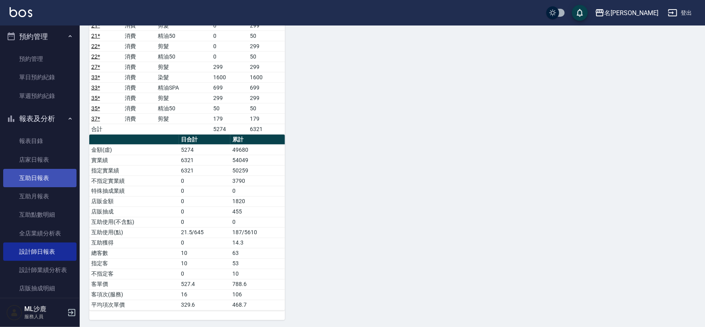
click at [46, 174] on link "互助日報表" at bounding box center [39, 178] width 73 height 18
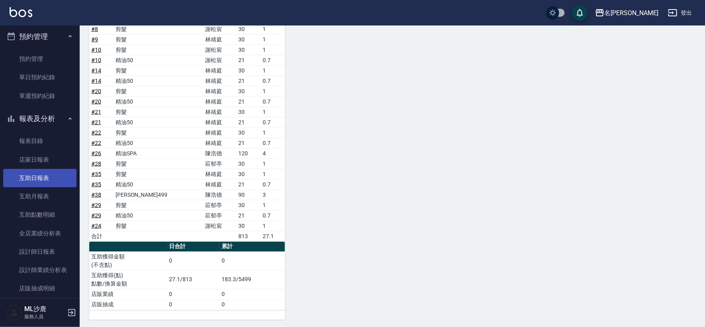
scroll to position [221, 0]
